Goal: Information Seeking & Learning: Find specific fact

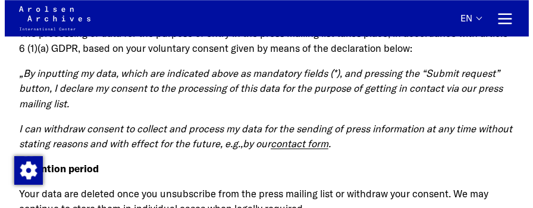
scroll to position [3036, 0]
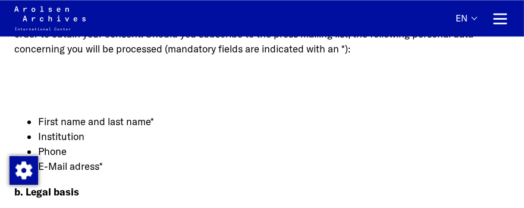
click at [499, 14] on button "Primary navigation" at bounding box center [500, 18] width 19 height 19
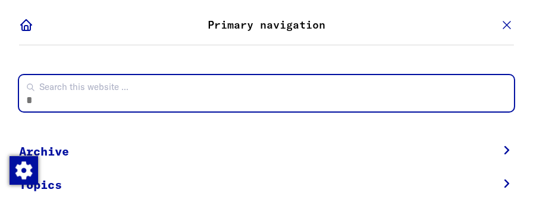
click at [151, 96] on input "Search this website ... Click enter to submit" at bounding box center [266, 93] width 495 height 36
type input "**********"
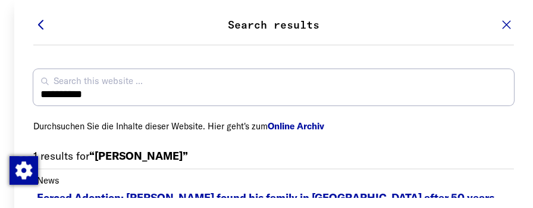
scroll to position [32, 0]
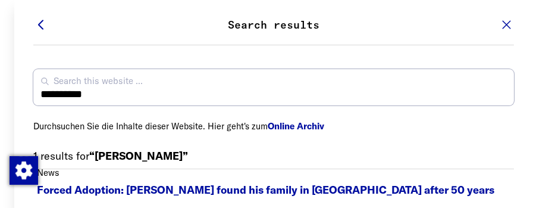
click at [160, 166] on p "1 results for “[PERSON_NAME]”" at bounding box center [273, 158] width 481 height 21
click at [293, 129] on link "Online Archiv" at bounding box center [296, 125] width 57 height 11
click at [288, 127] on link "Online Archiv" at bounding box center [296, 125] width 57 height 11
